Goal: Information Seeking & Learning: Find specific fact

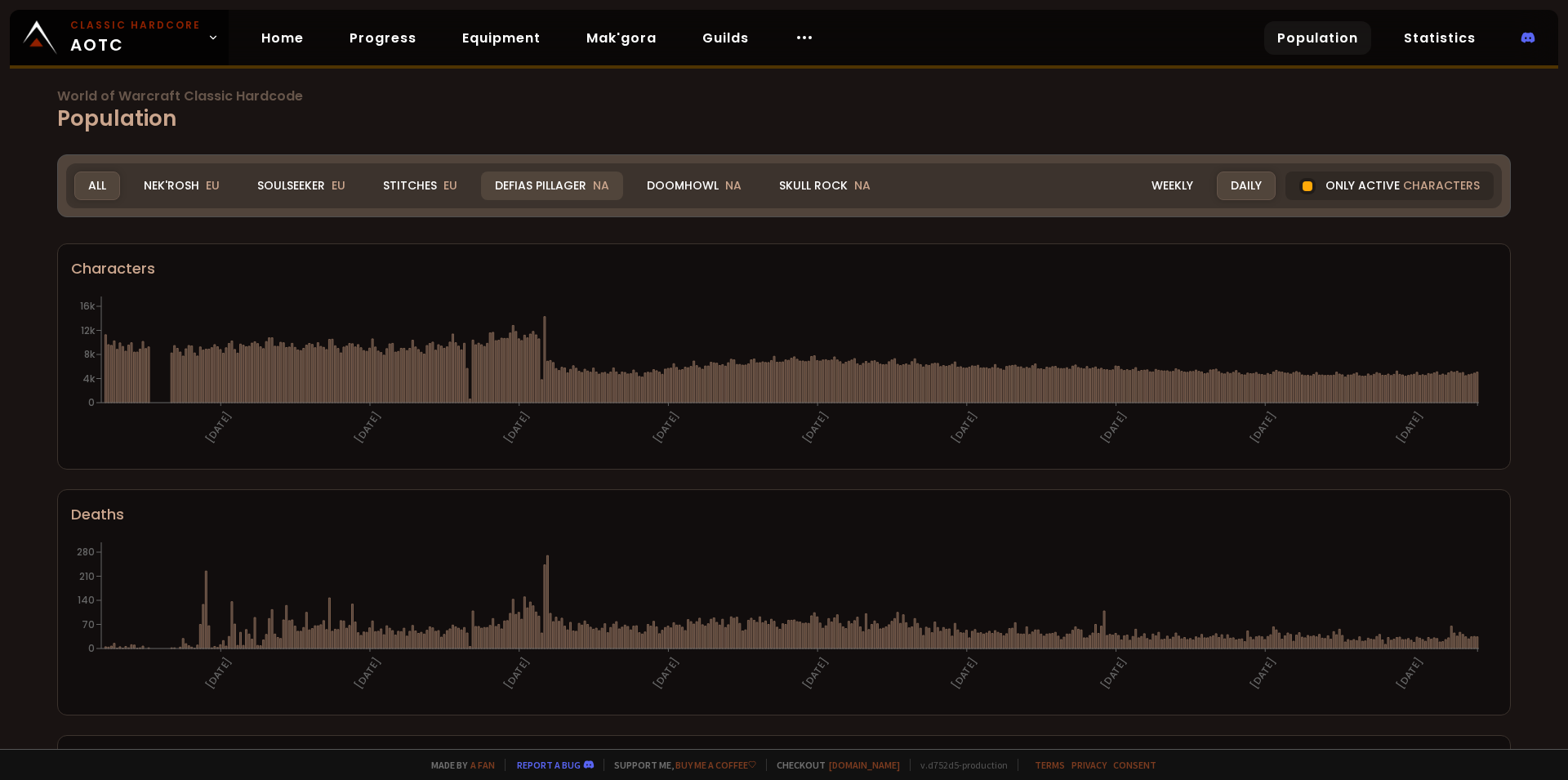
click at [573, 186] on div "Defias Pillager NA" at bounding box center [552, 186] width 142 height 28
click at [741, 180] on div "Doomhowl NA" at bounding box center [693, 186] width 122 height 28
click at [691, 181] on div "Doomhowl NA" at bounding box center [693, 186] width 122 height 28
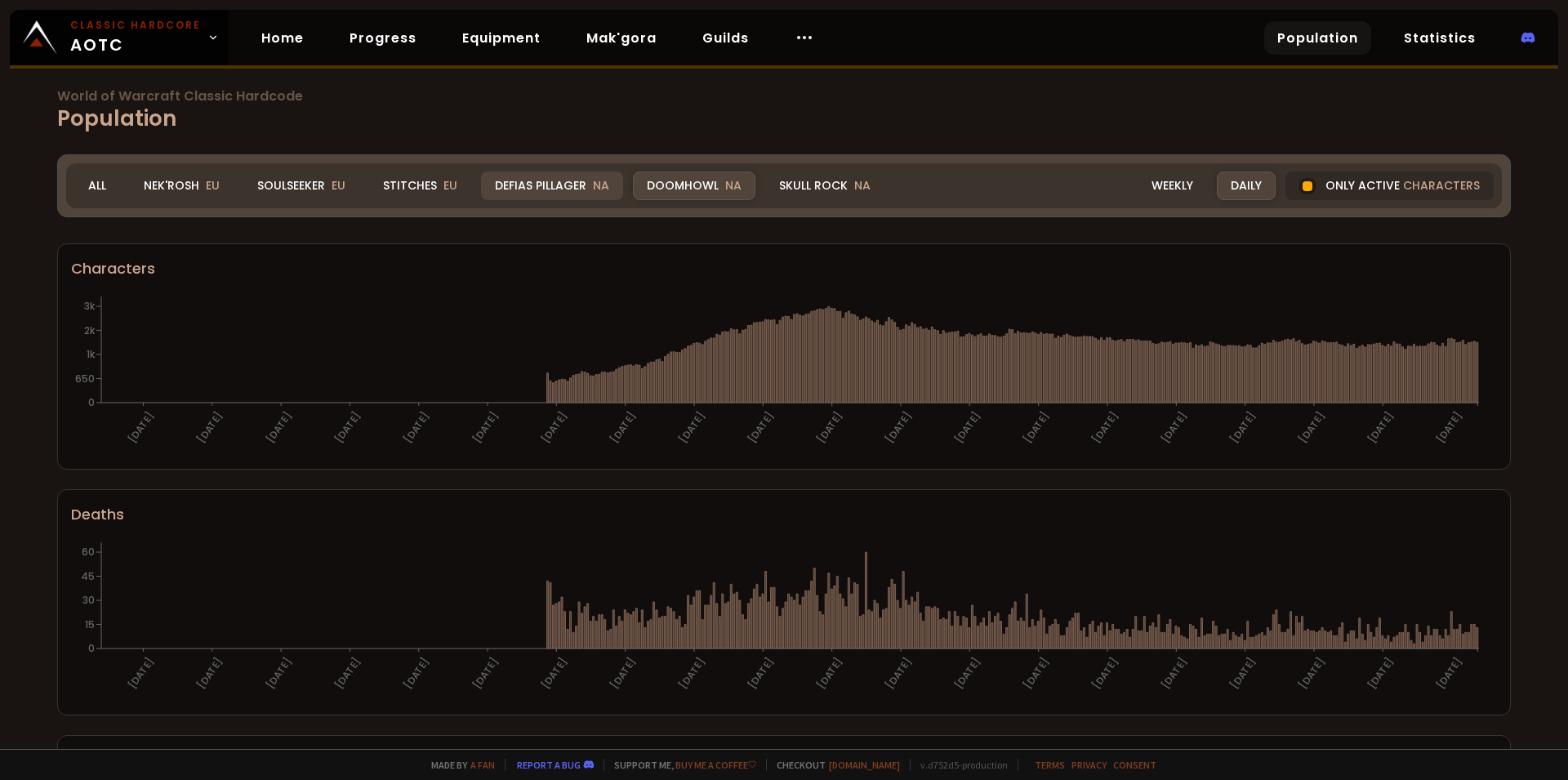
click at [559, 186] on div "Defias Pillager NA" at bounding box center [552, 186] width 142 height 28
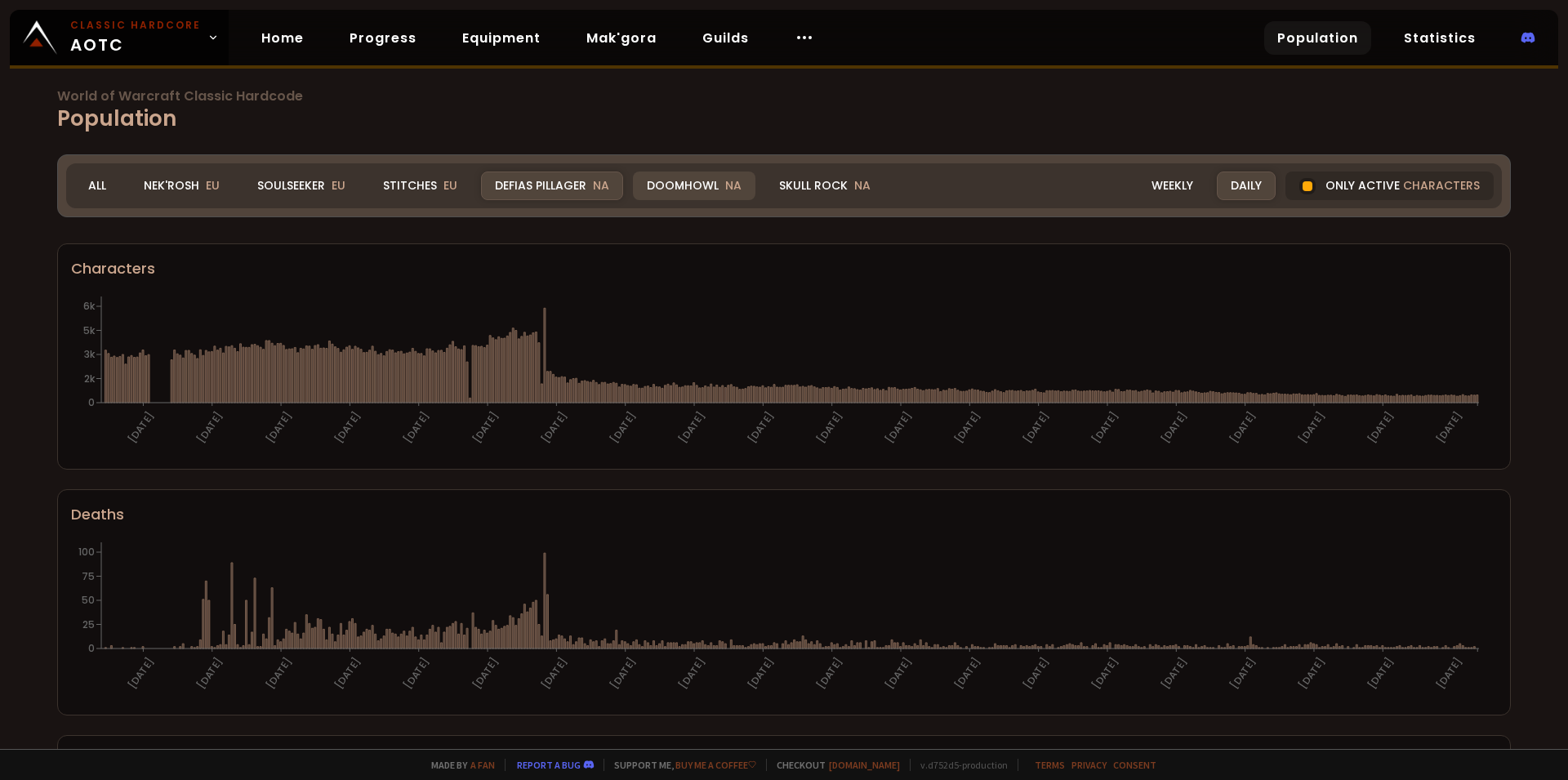
click at [704, 181] on div "Doomhowl NA" at bounding box center [693, 186] width 122 height 28
